Goal: Information Seeking & Learning: Learn about a topic

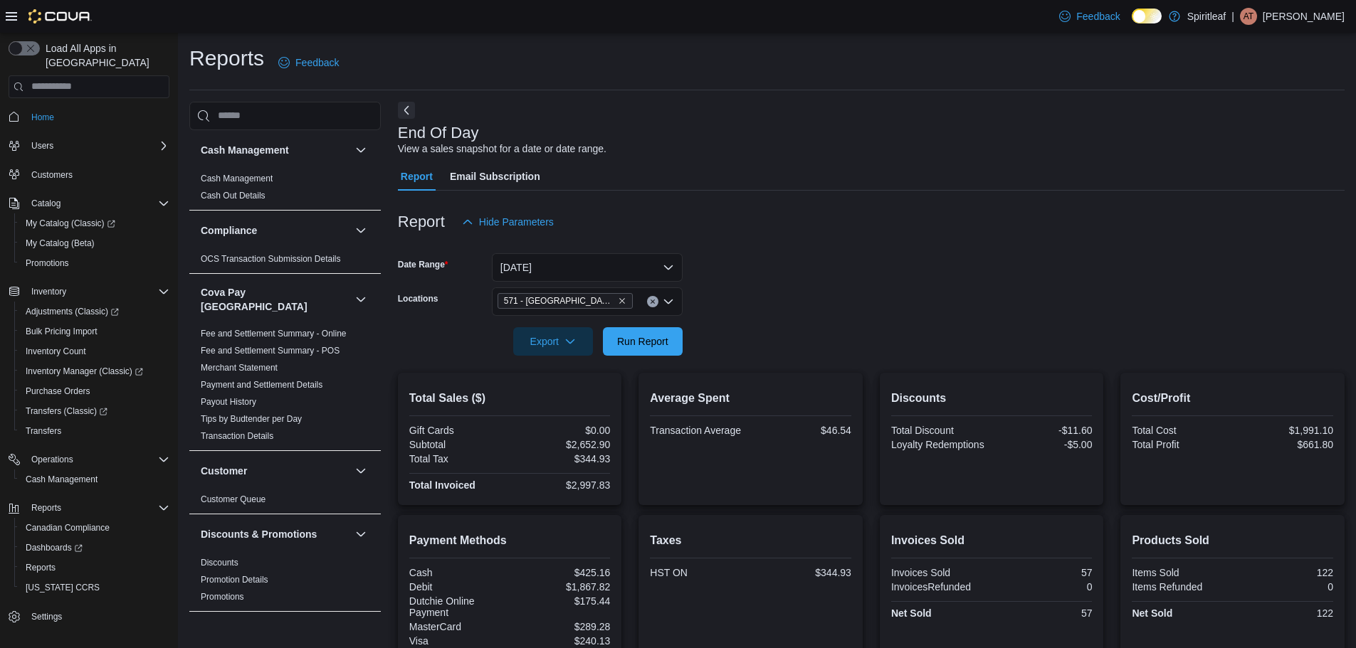
scroll to position [175, 0]
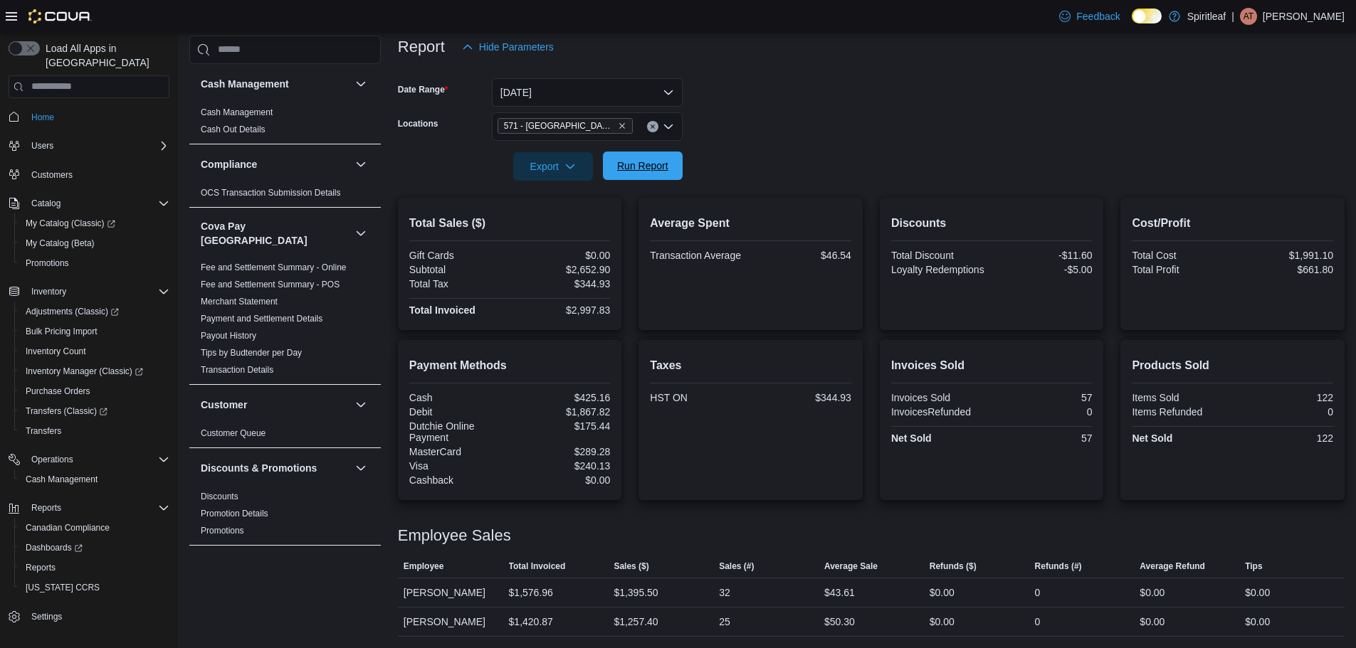
click at [663, 171] on span "Run Report" at bounding box center [642, 166] width 51 height 14
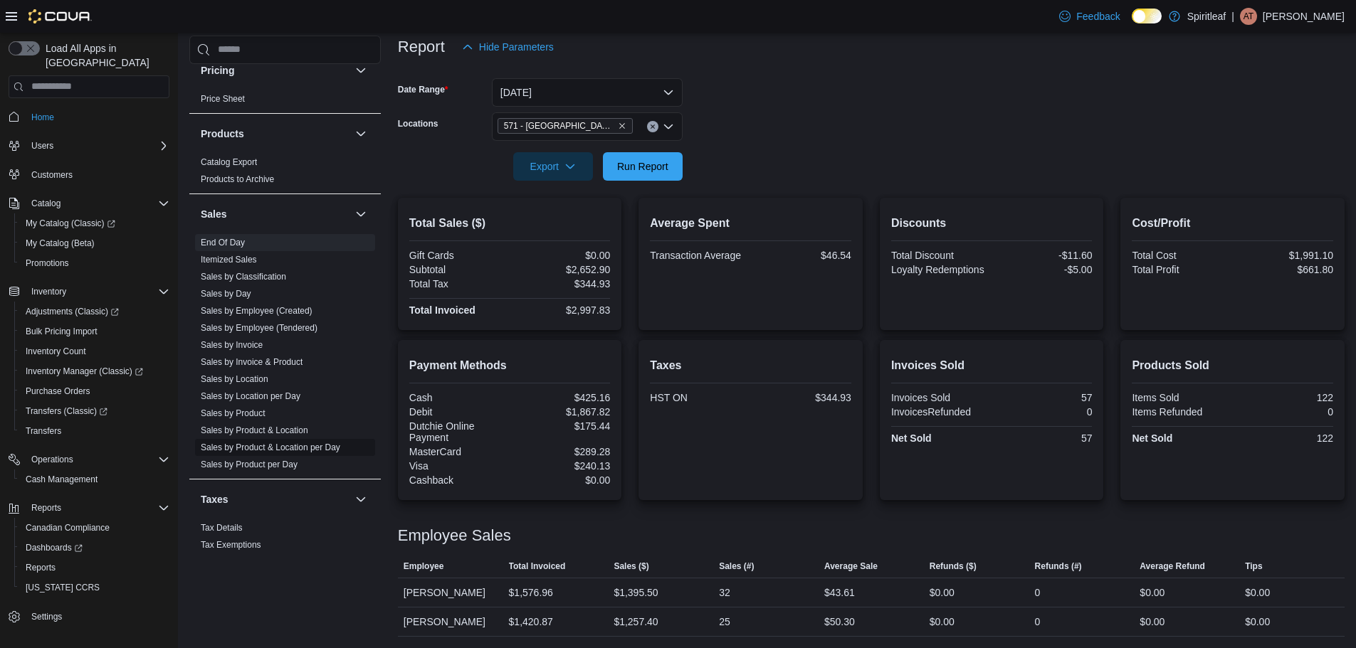
scroll to position [983, 0]
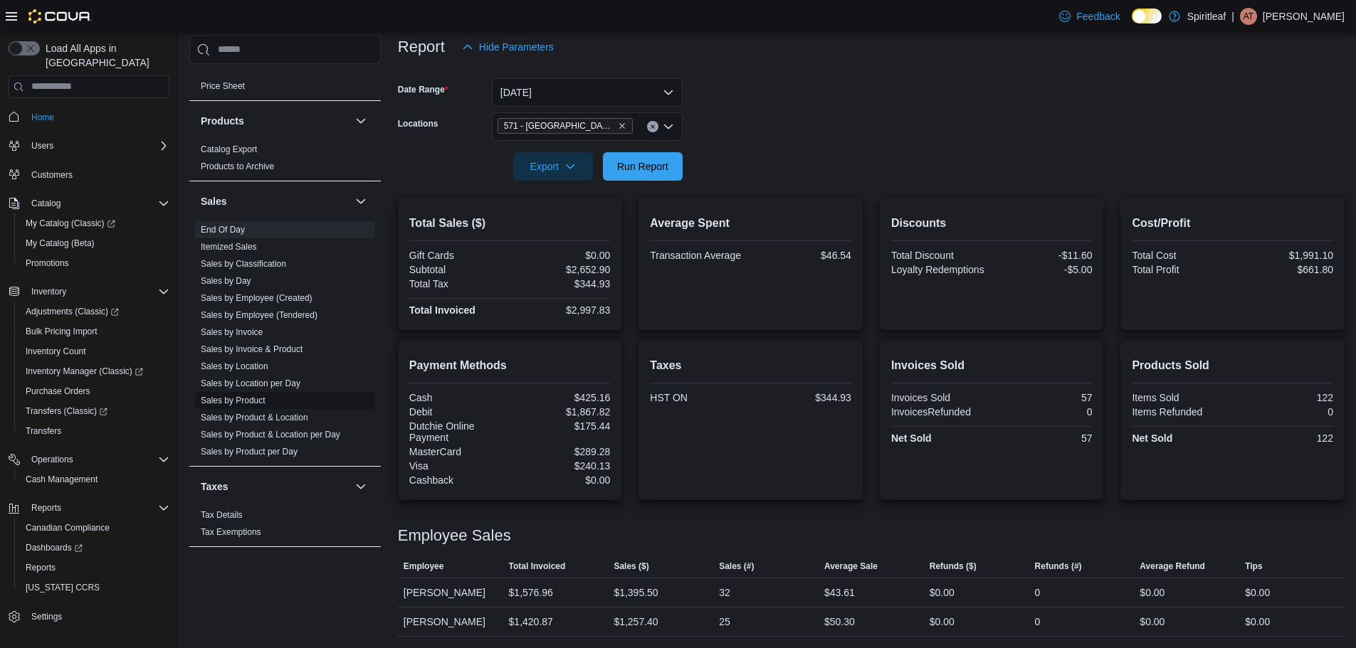
click at [246, 396] on link "Sales by Product" at bounding box center [233, 401] width 65 height 10
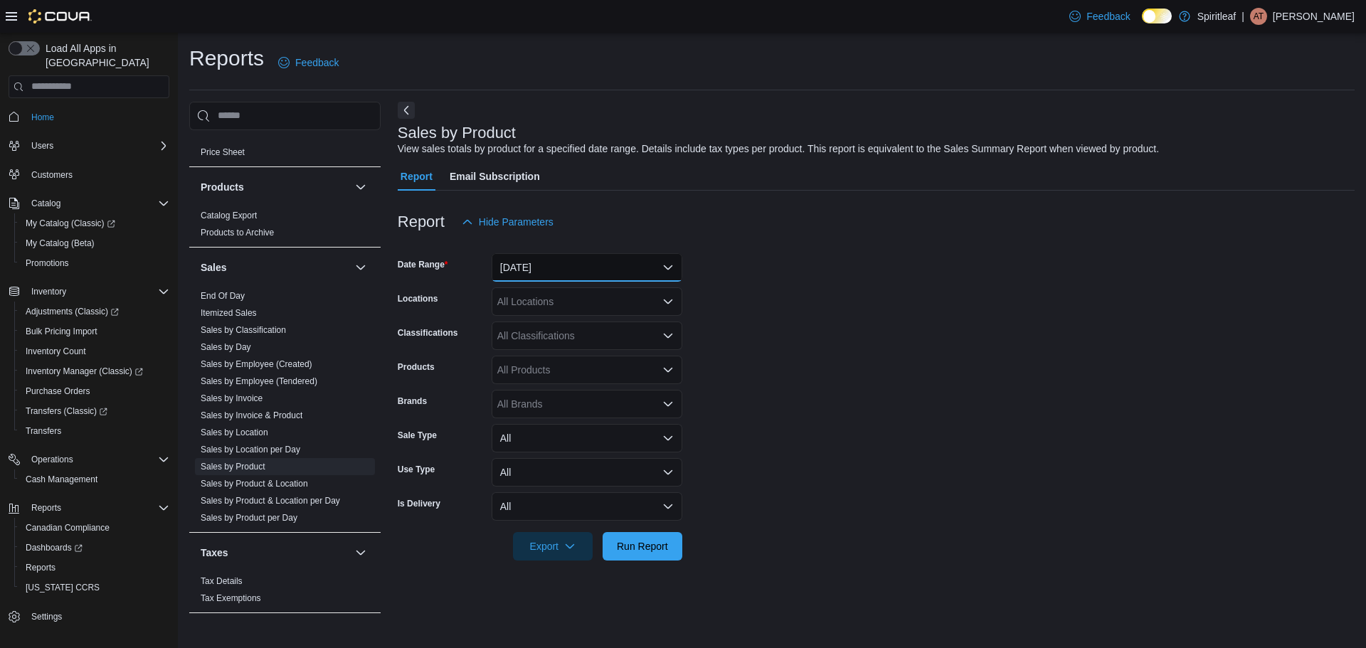
click at [571, 266] on button "[DATE]" at bounding box center [587, 267] width 191 height 28
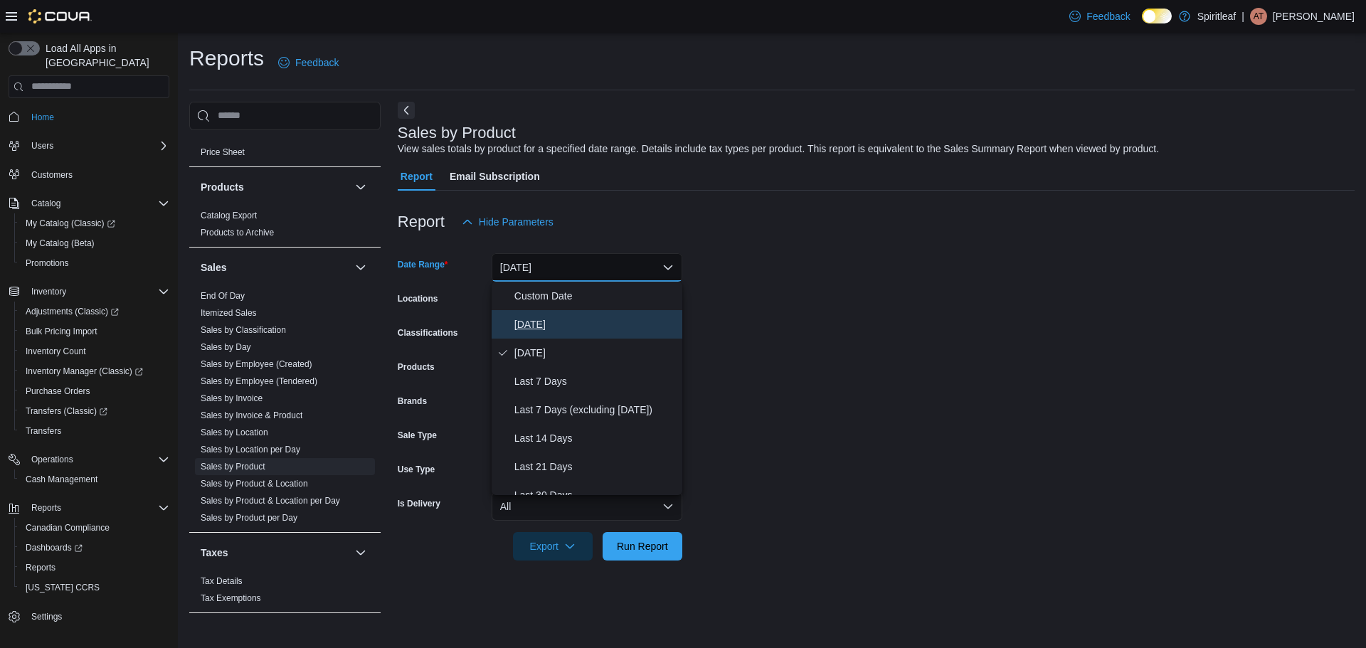
click at [539, 320] on span "[DATE]" at bounding box center [595, 324] width 162 height 17
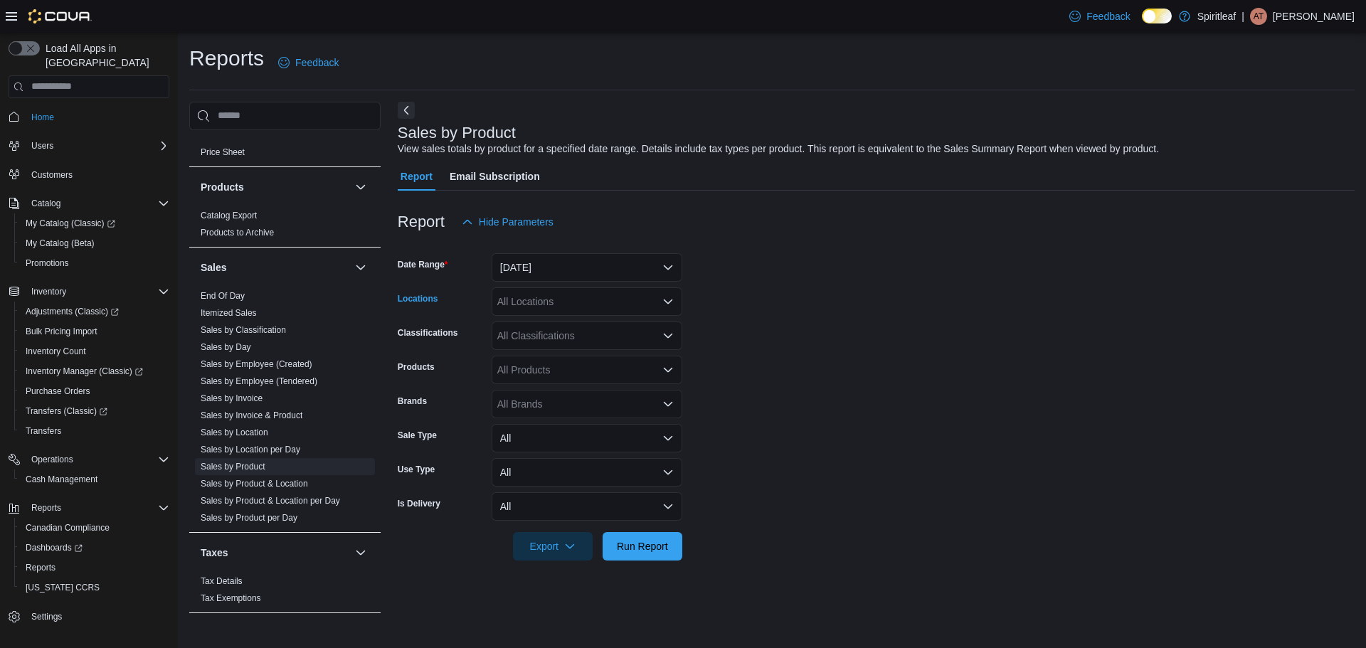
click at [541, 294] on div "All Locations" at bounding box center [587, 301] width 191 height 28
type input "***"
click at [561, 325] on span "571 - [GEOGRAPHIC_DATA] ([GEOGRAPHIC_DATA])" at bounding box center [665, 326] width 242 height 14
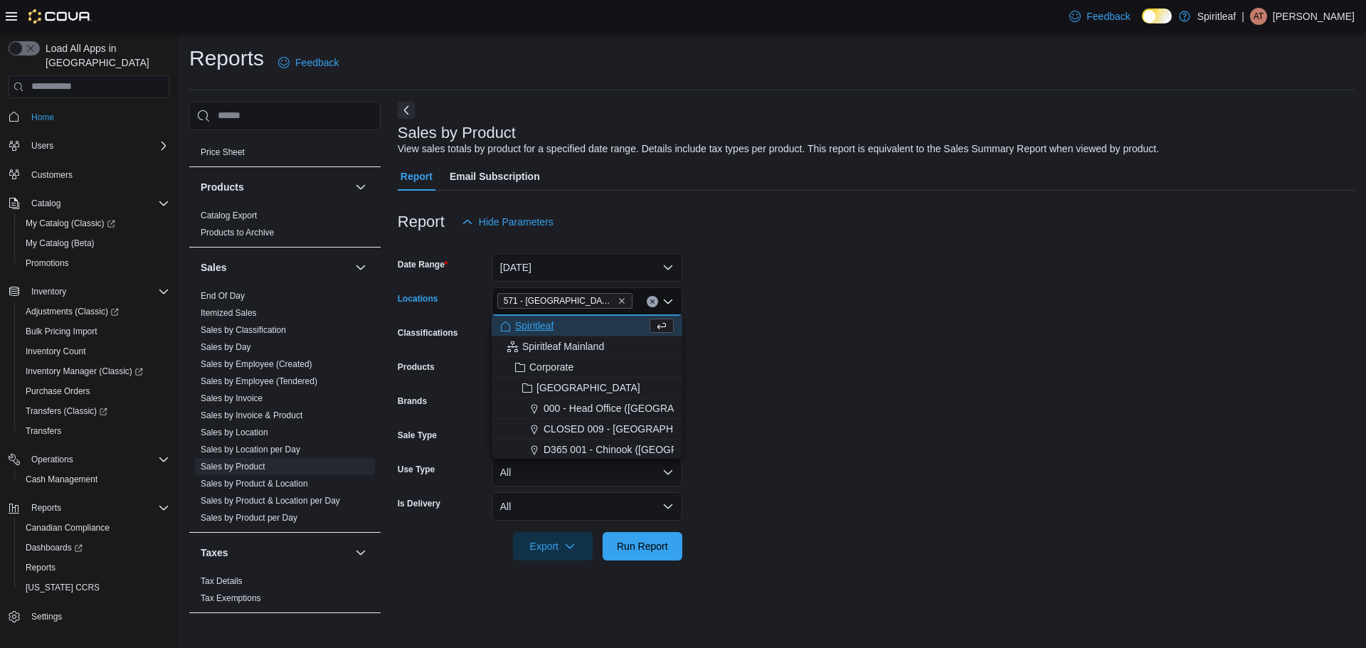
click at [695, 324] on form "Date Range [DATE] Locations [STREET_ADDRESS] Combo box. Selected. 571 - [GEOGRA…" at bounding box center [876, 398] width 957 height 324
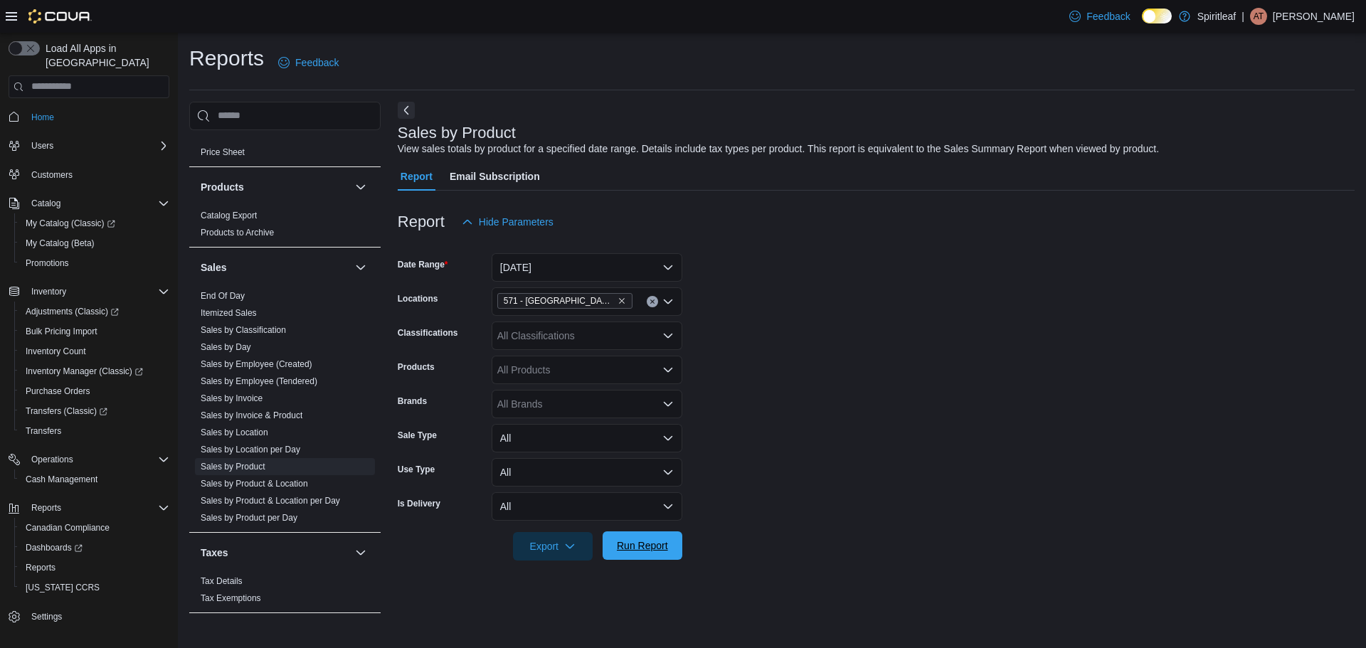
click at [647, 558] on span "Run Report" at bounding box center [642, 546] width 63 height 28
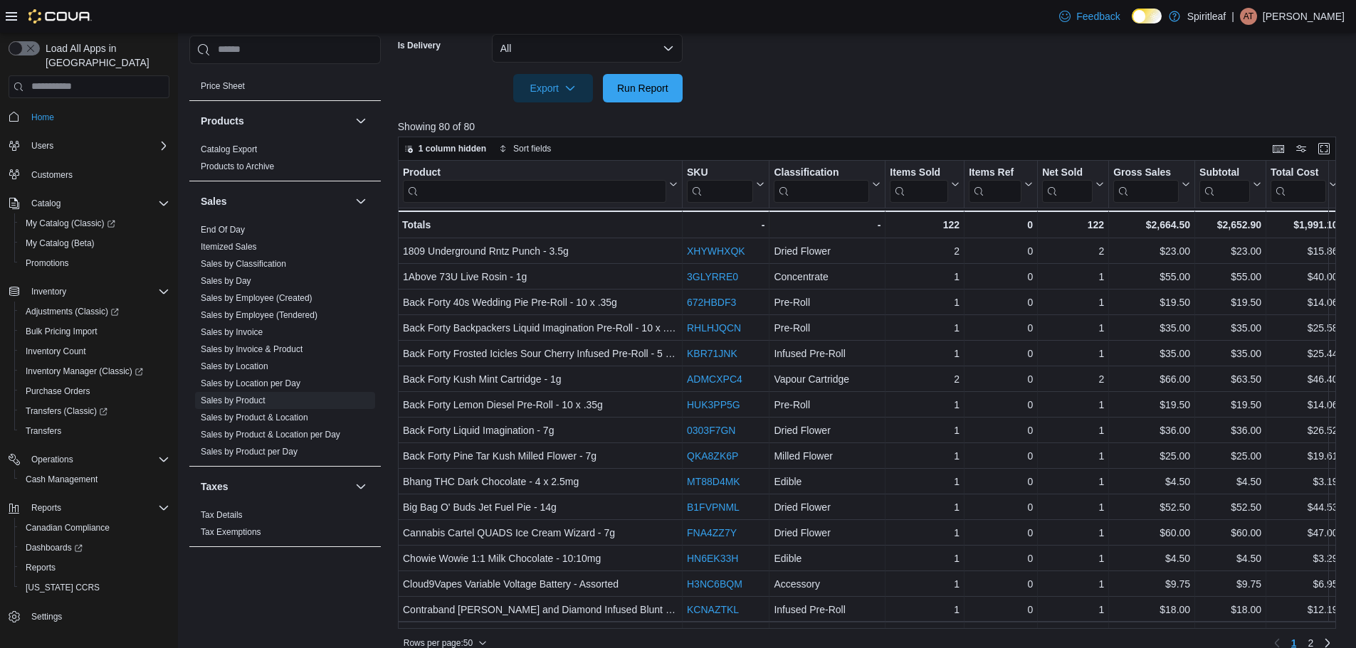
scroll to position [476, 0]
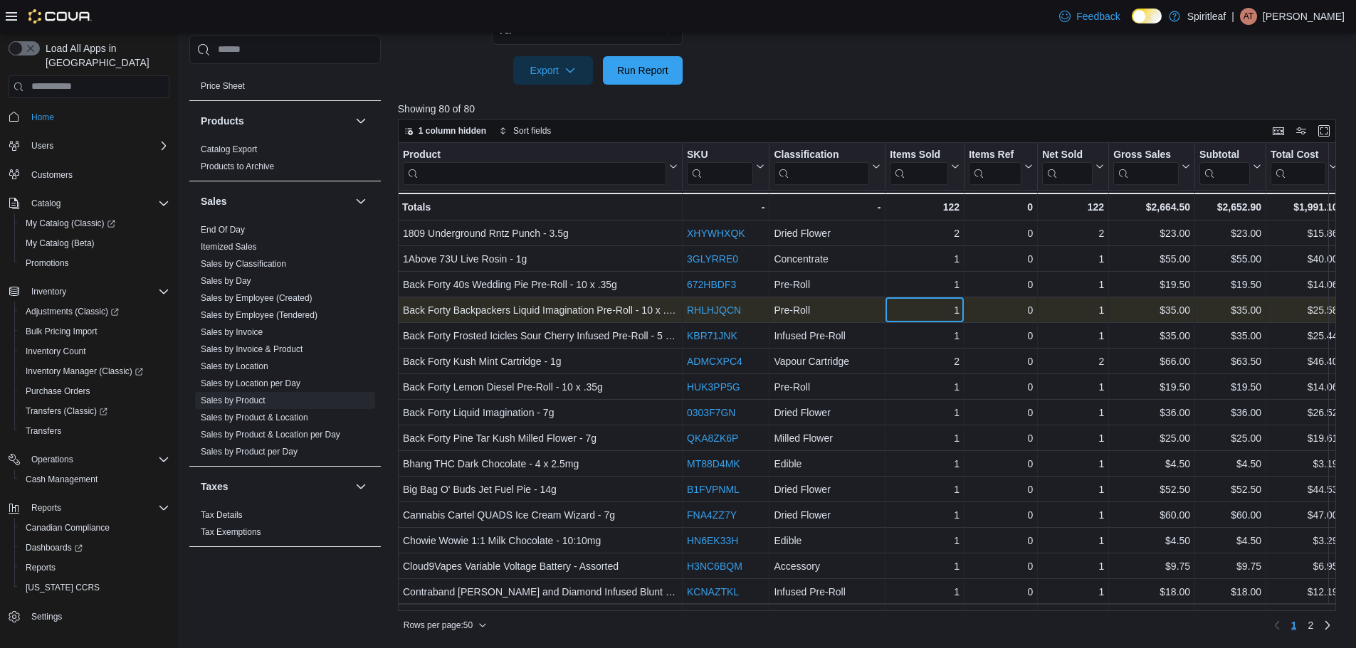
click at [902, 302] on div "1" at bounding box center [925, 310] width 70 height 17
click at [818, 310] on div "Pre-Roll" at bounding box center [827, 310] width 107 height 17
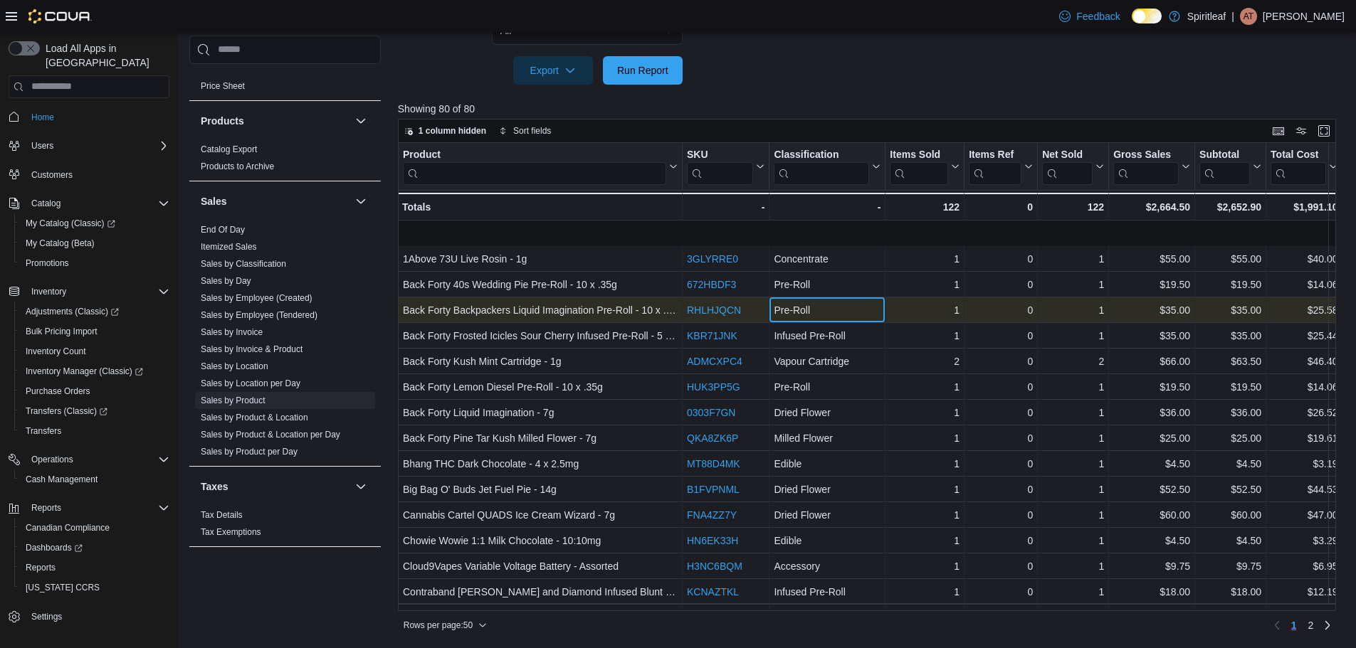
scroll to position [71, 0]
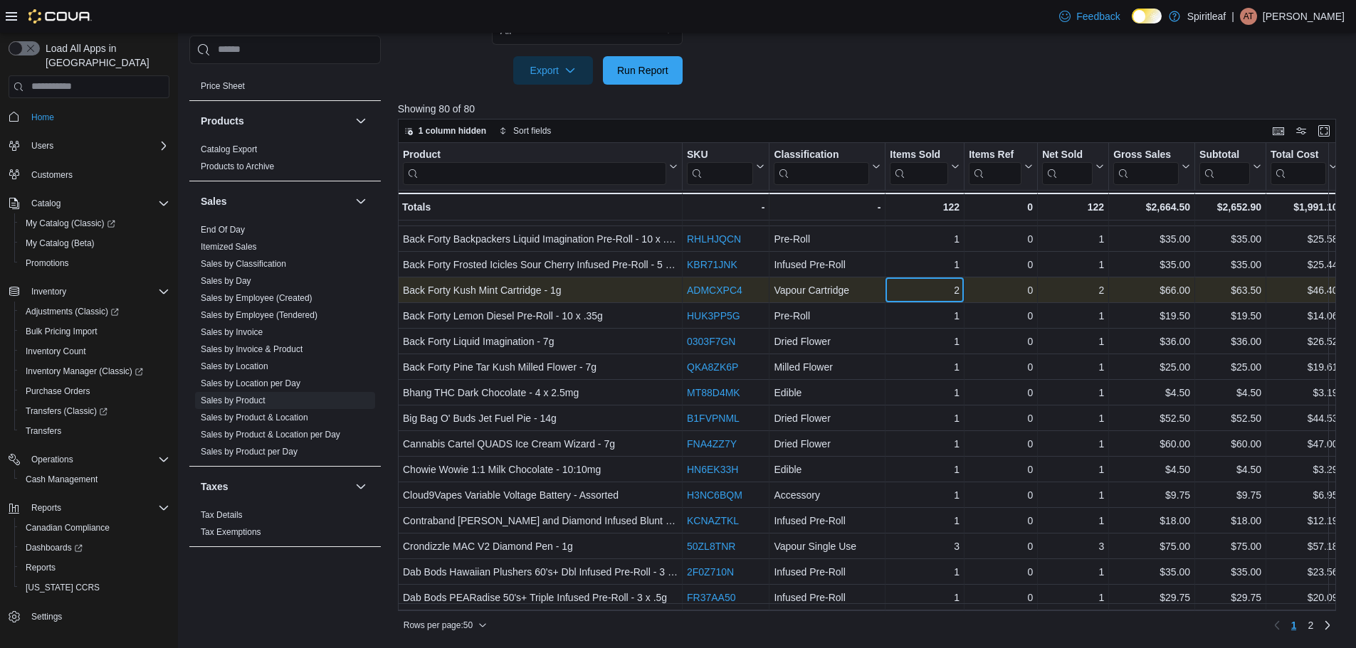
click at [886, 290] on div "2 - Items Sold, column 4, row 6" at bounding box center [924, 291] width 79 height 26
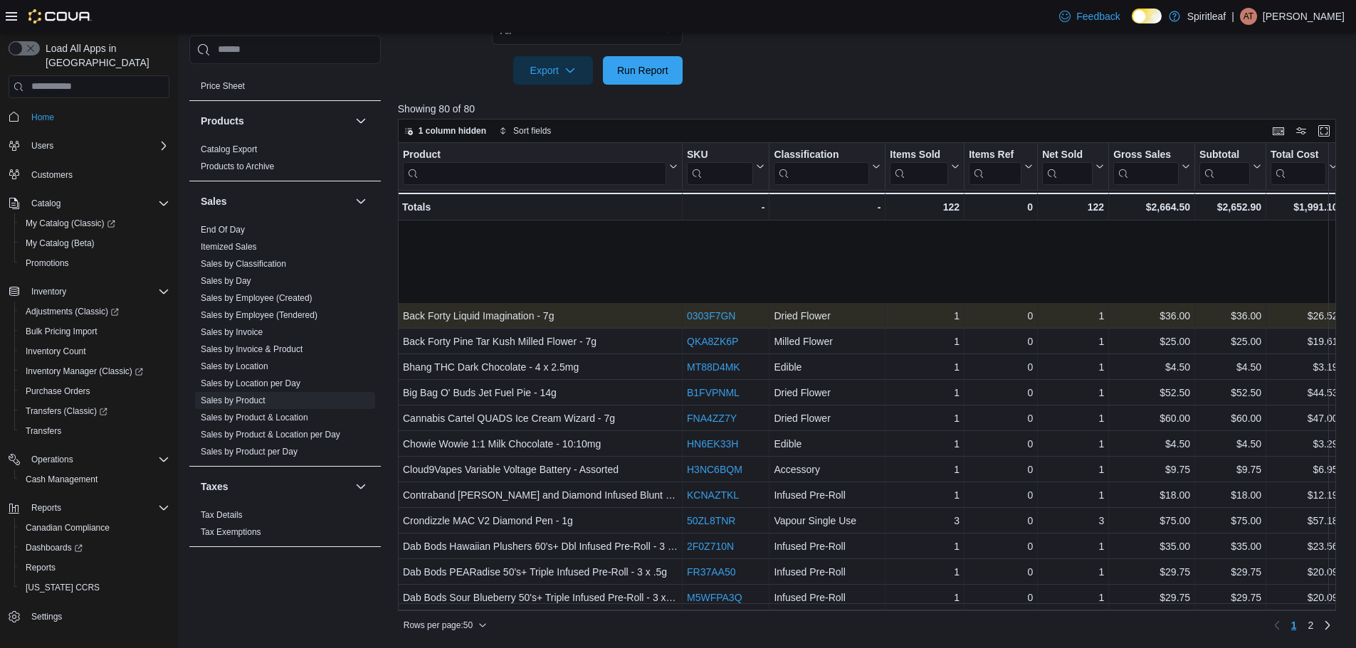
scroll to position [213, 0]
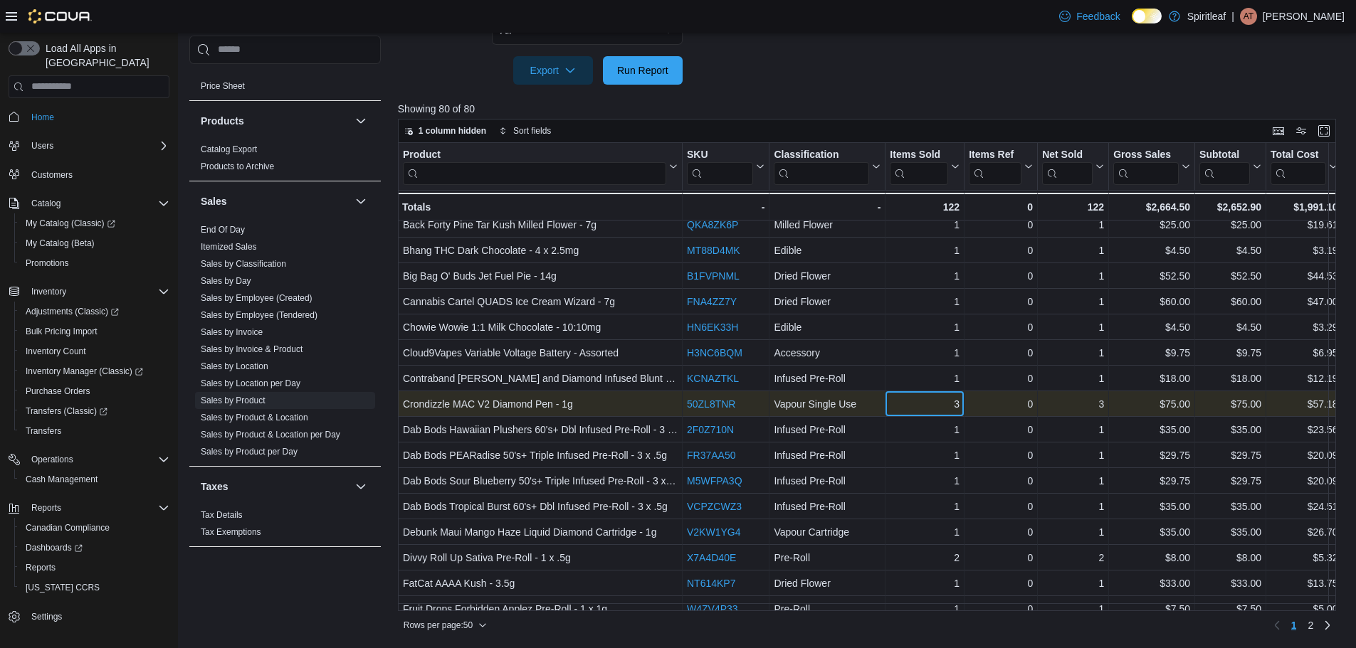
click at [911, 414] on div "3 - Items Sold, column 4, row 16" at bounding box center [924, 404] width 79 height 26
click at [914, 408] on div "3" at bounding box center [925, 404] width 70 height 17
click at [917, 405] on div "3" at bounding box center [925, 404] width 70 height 17
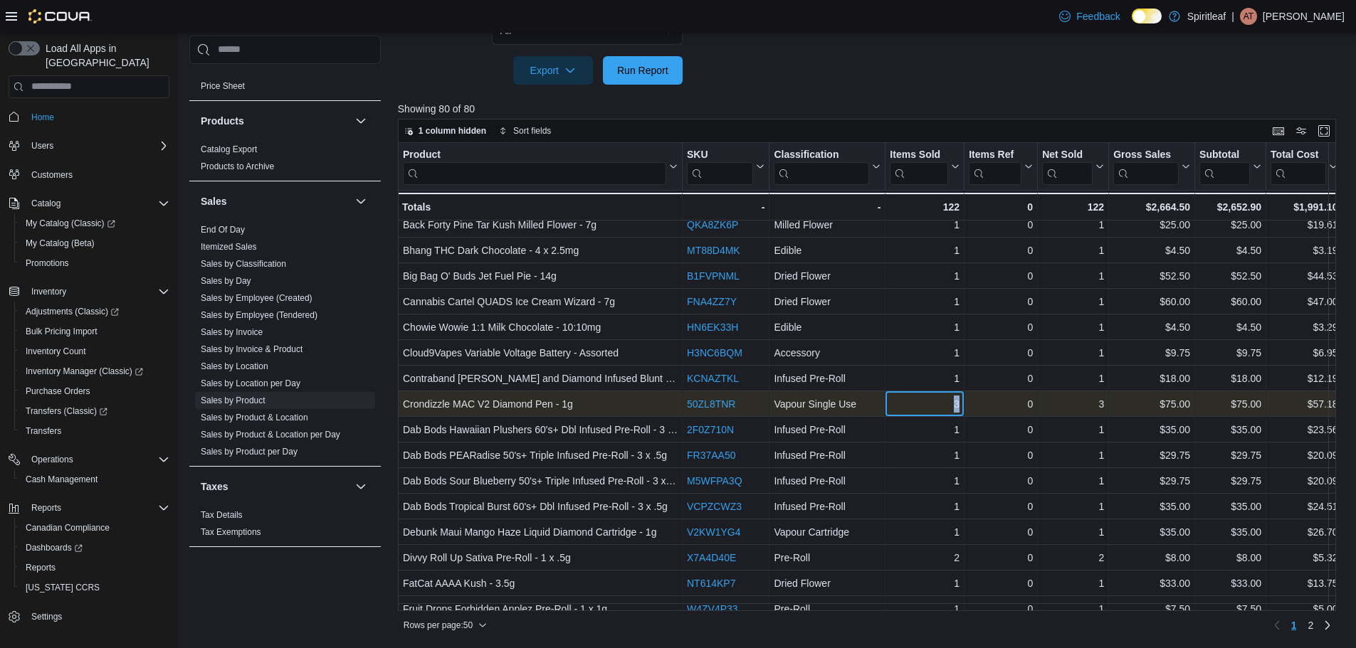
click at [917, 405] on div "3" at bounding box center [925, 404] width 70 height 17
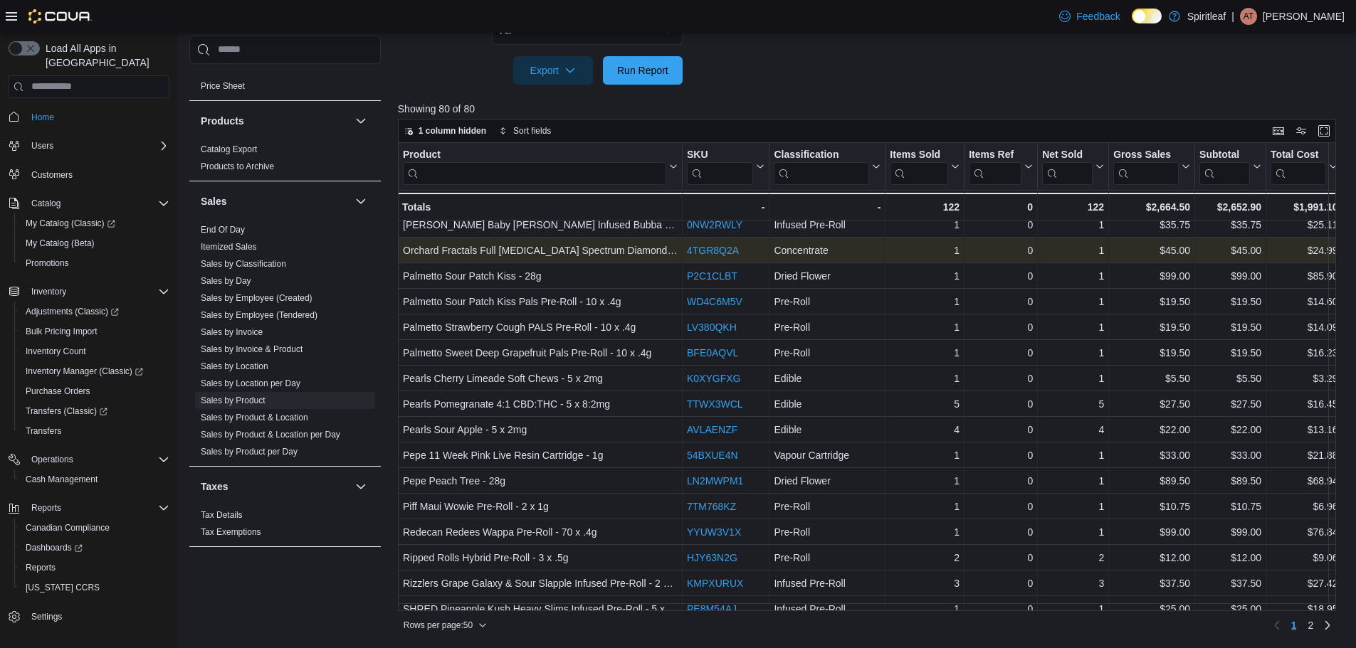
scroll to position [897, 0]
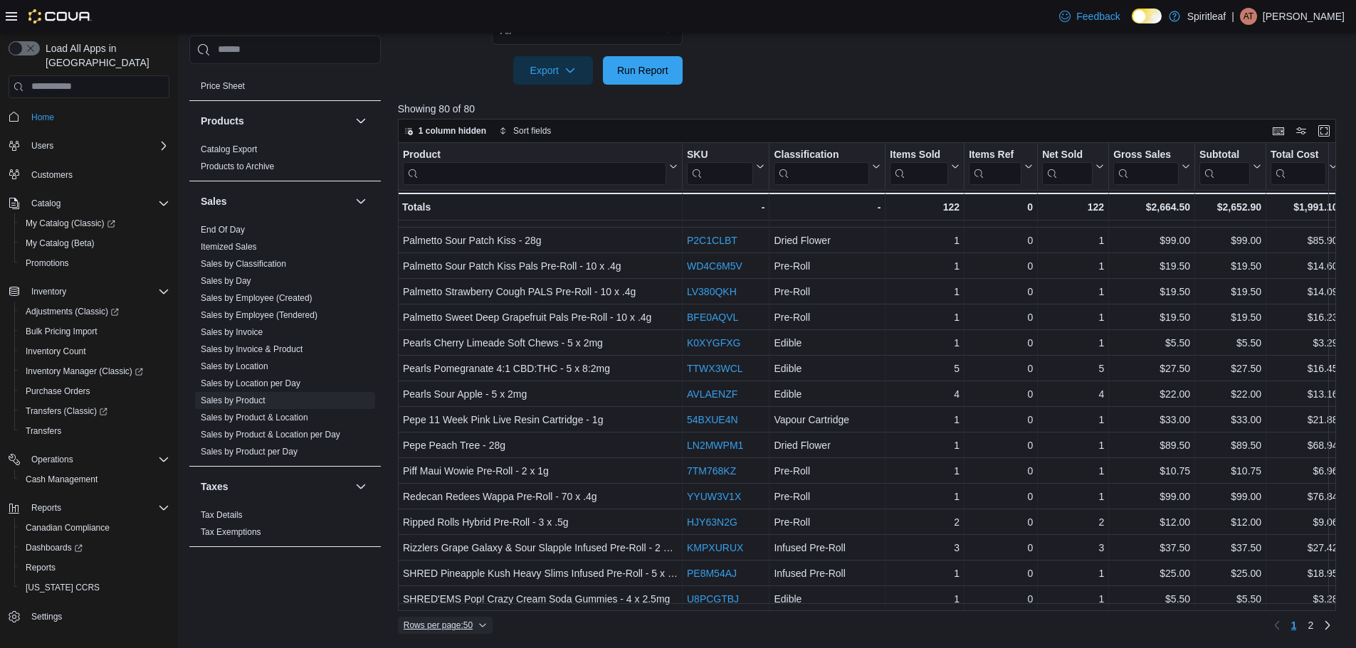
click at [421, 619] on span "Rows per page : 50" at bounding box center [444, 625] width 83 height 17
click at [445, 586] on button "100 rows" at bounding box center [455, 597] width 80 height 28
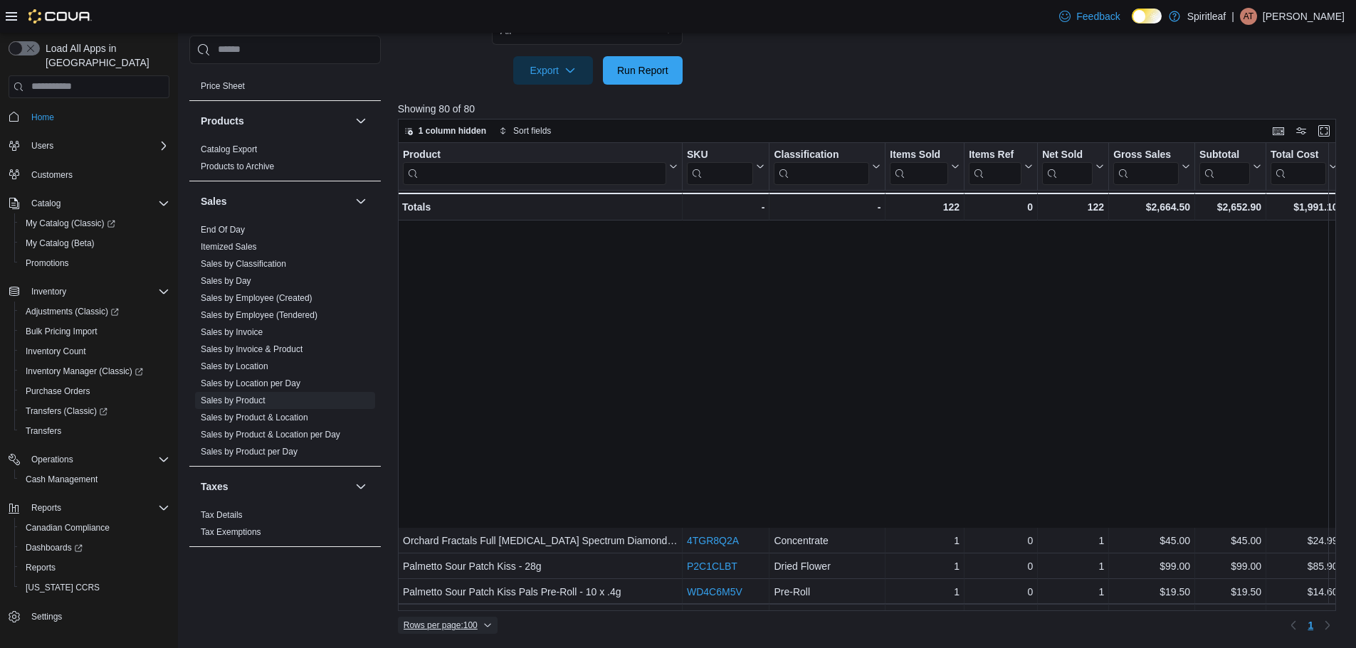
scroll to position [919, 0]
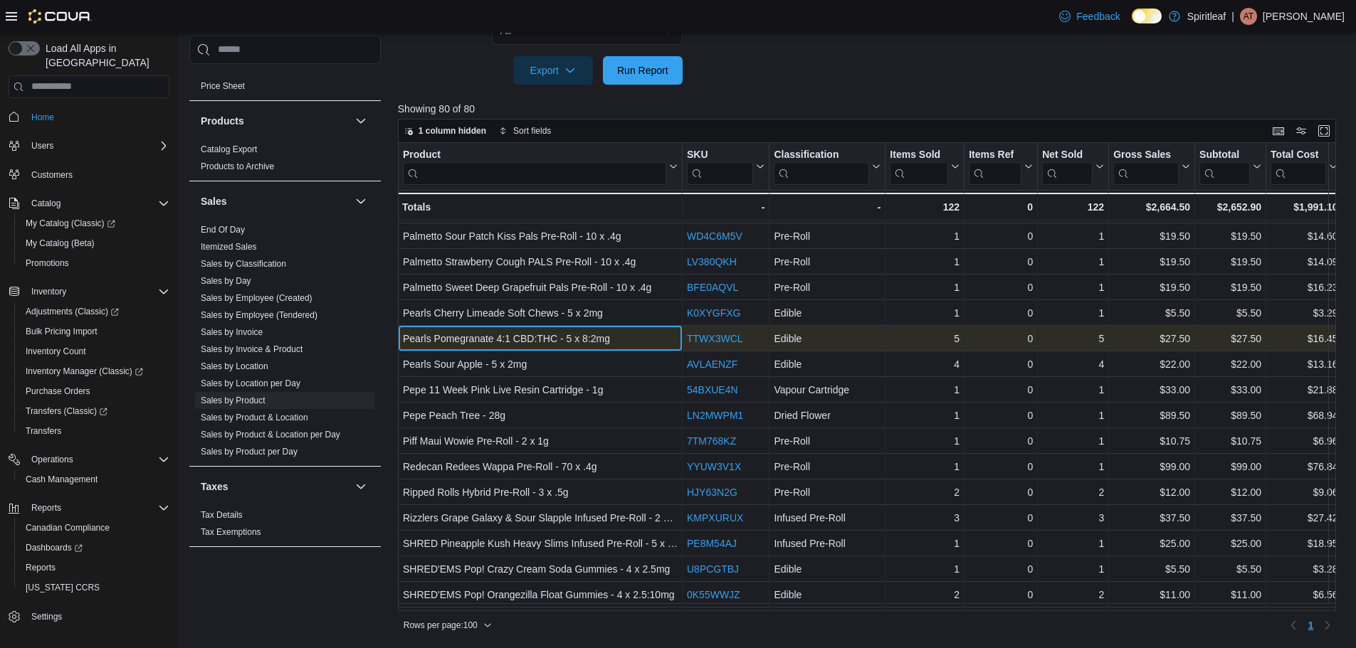
click at [531, 337] on div "Pearls Pomegranate 4:1 CBD:THC - 5 x 8:2mg" at bounding box center [540, 338] width 275 height 17
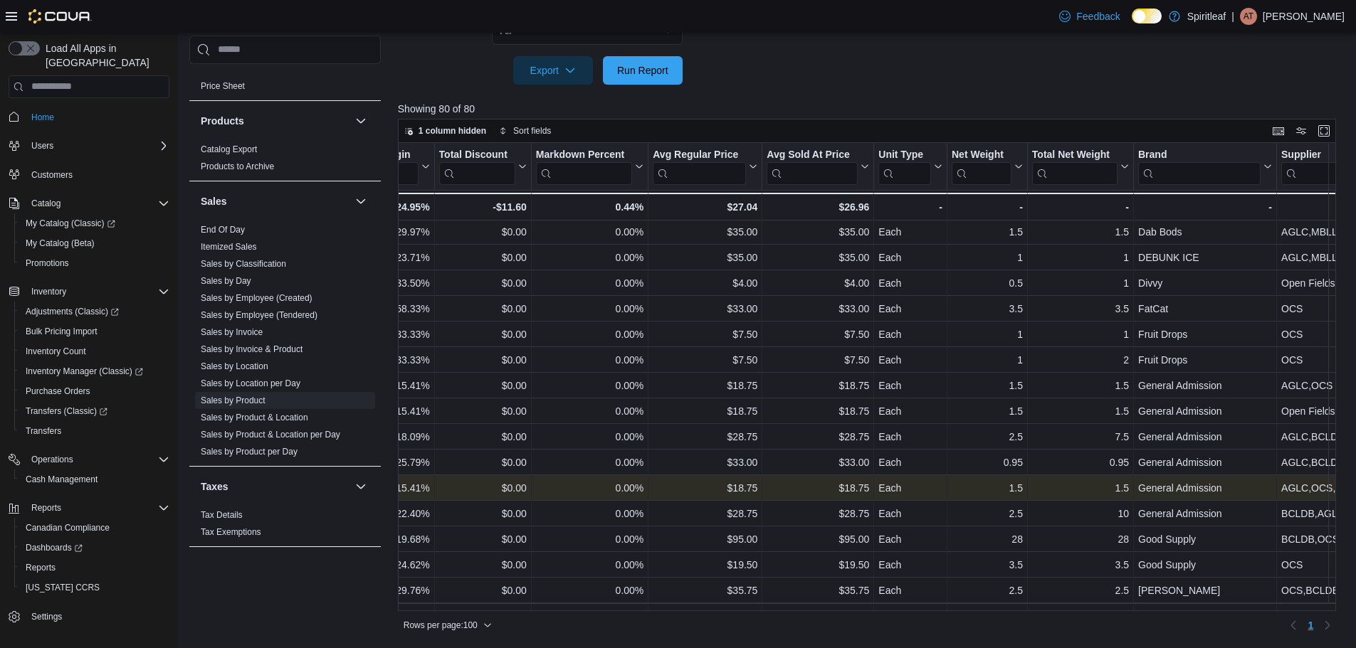
scroll to position [488, 1104]
